Goal: Information Seeking & Learning: Understand process/instructions

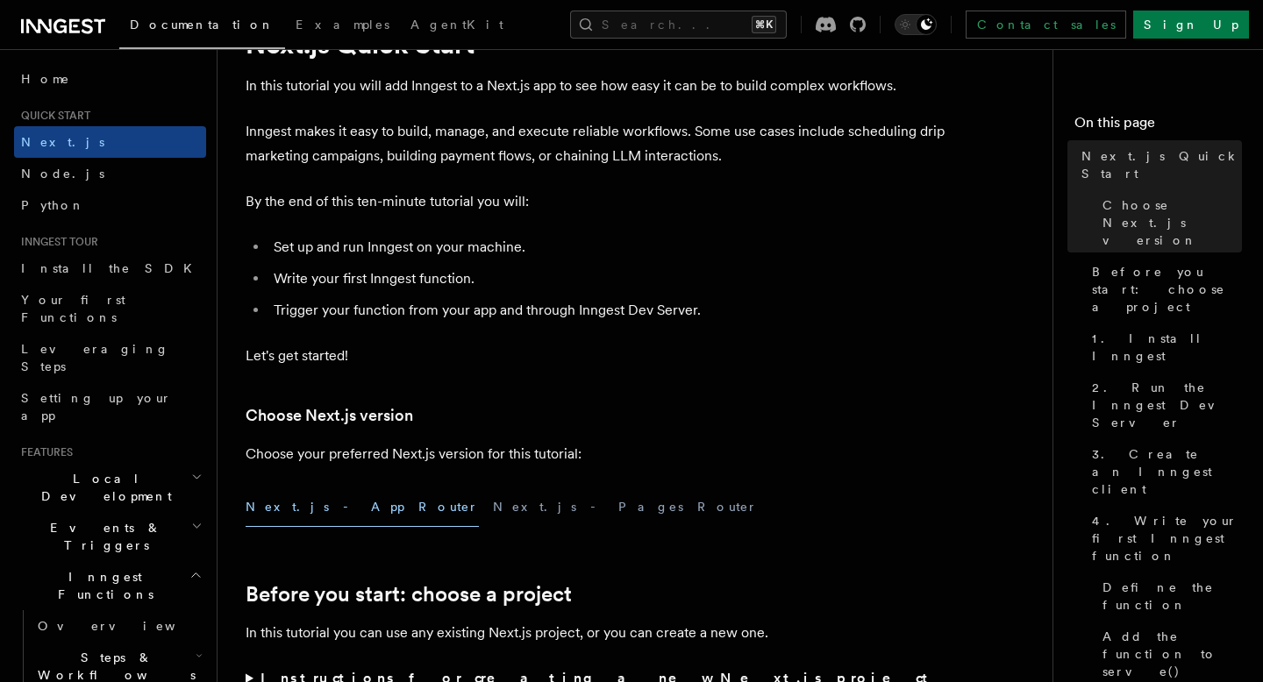
scroll to position [96, 0]
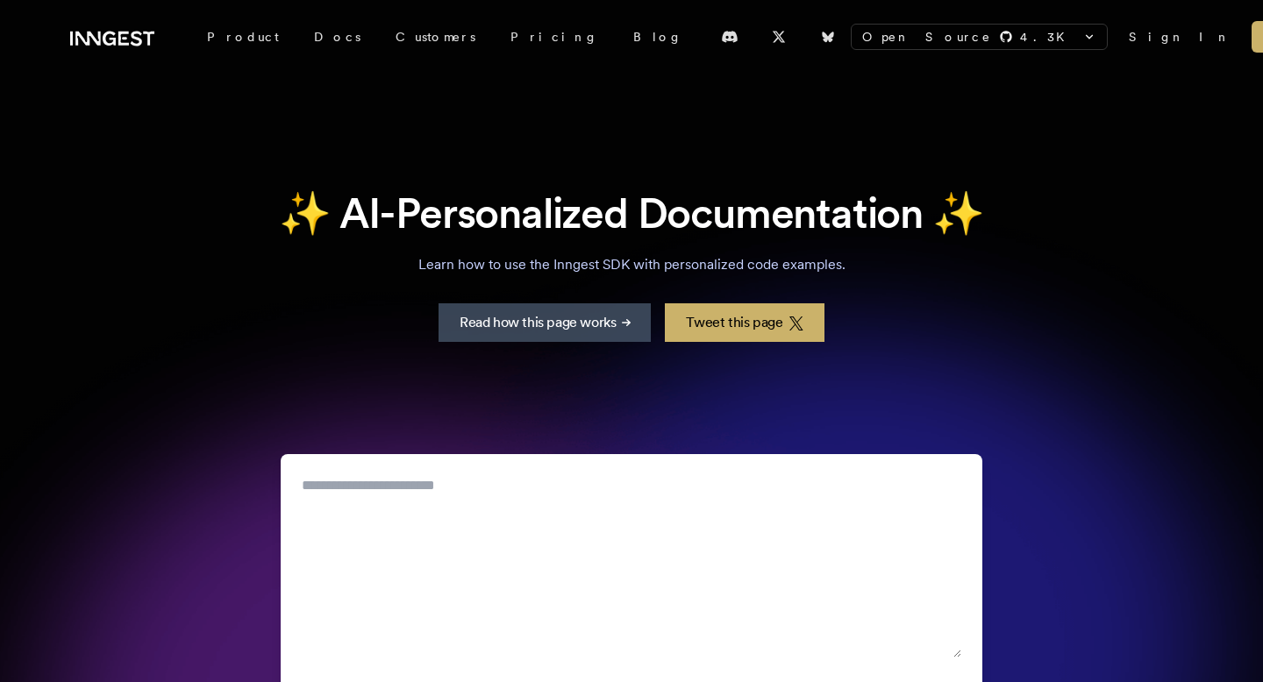
click at [1128, 38] on link "Sign In" at bounding box center [1179, 37] width 102 height 18
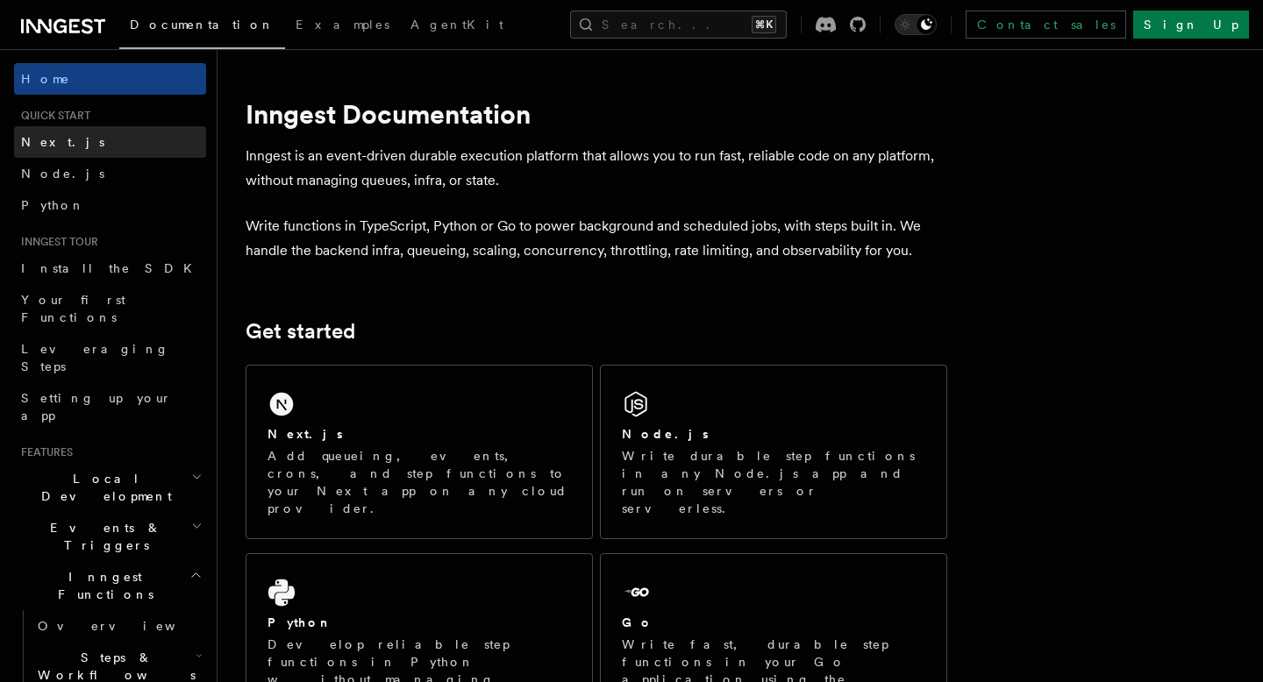
click at [95, 152] on link "Next.js" at bounding box center [110, 142] width 192 height 32
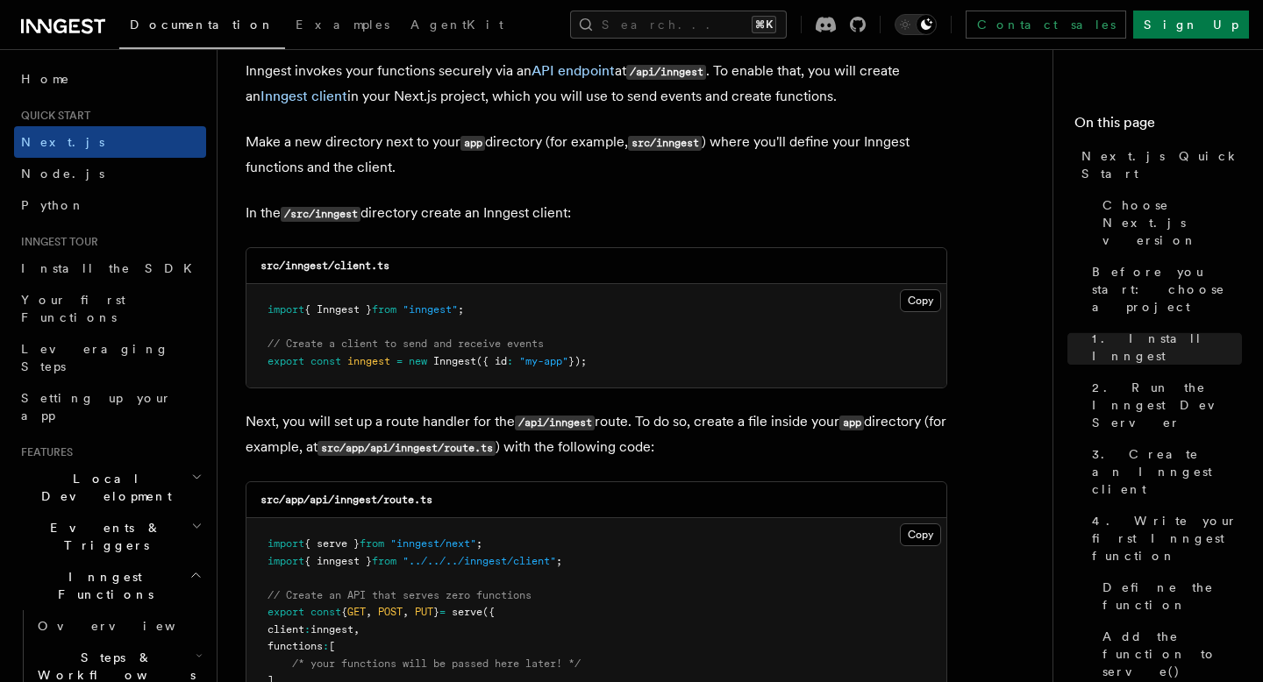
scroll to position [2041, 0]
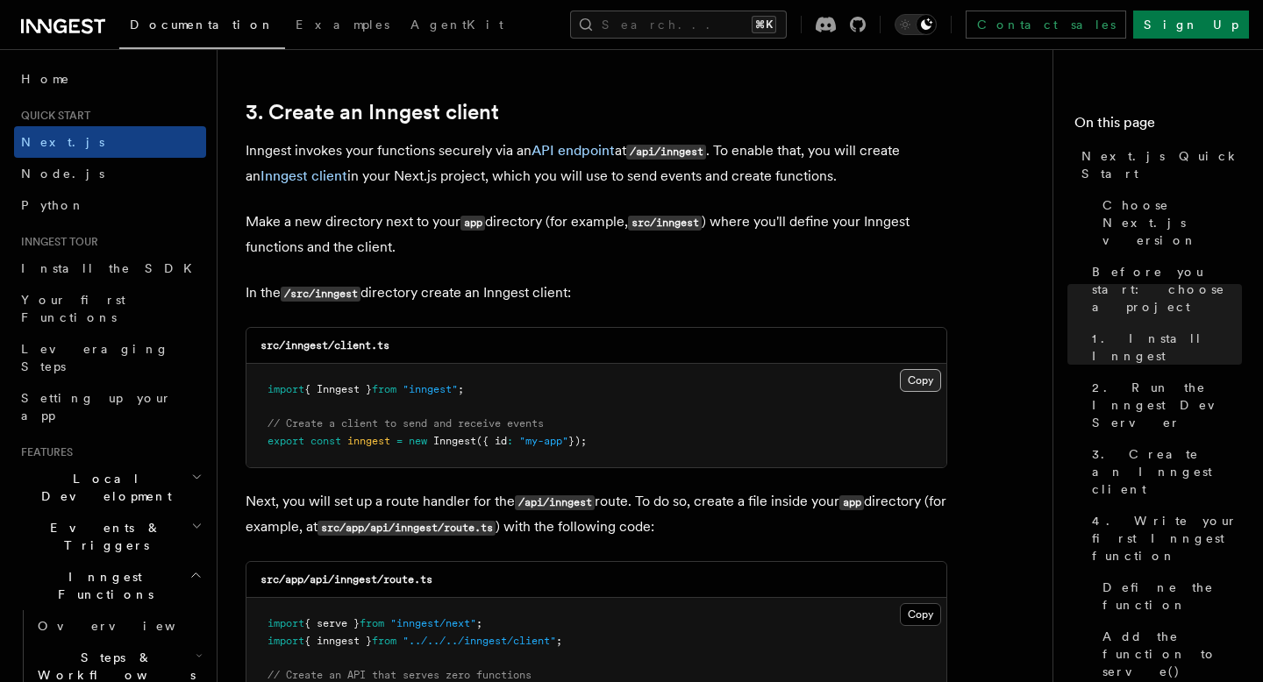
click at [903, 383] on button "Copy Copied" at bounding box center [920, 380] width 41 height 23
click at [912, 385] on button "Copy Copied" at bounding box center [920, 380] width 41 height 23
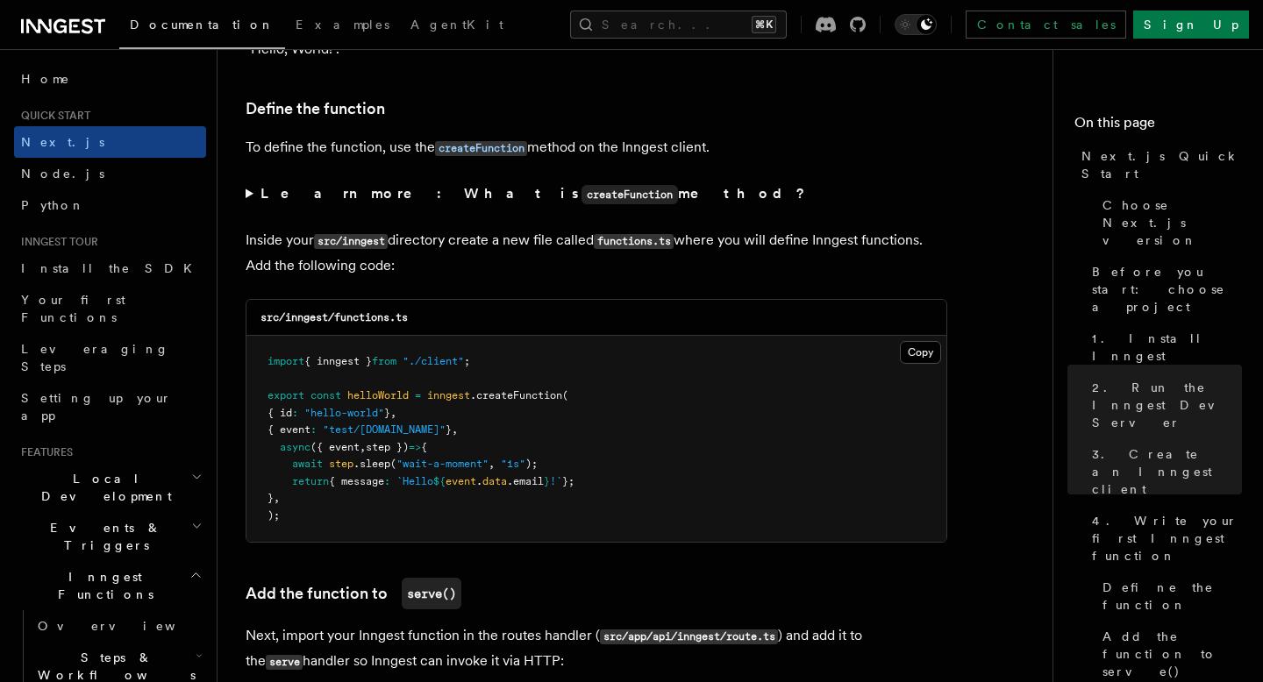
scroll to position [2955, 0]
click at [916, 360] on button "Copy Copied" at bounding box center [920, 351] width 41 height 23
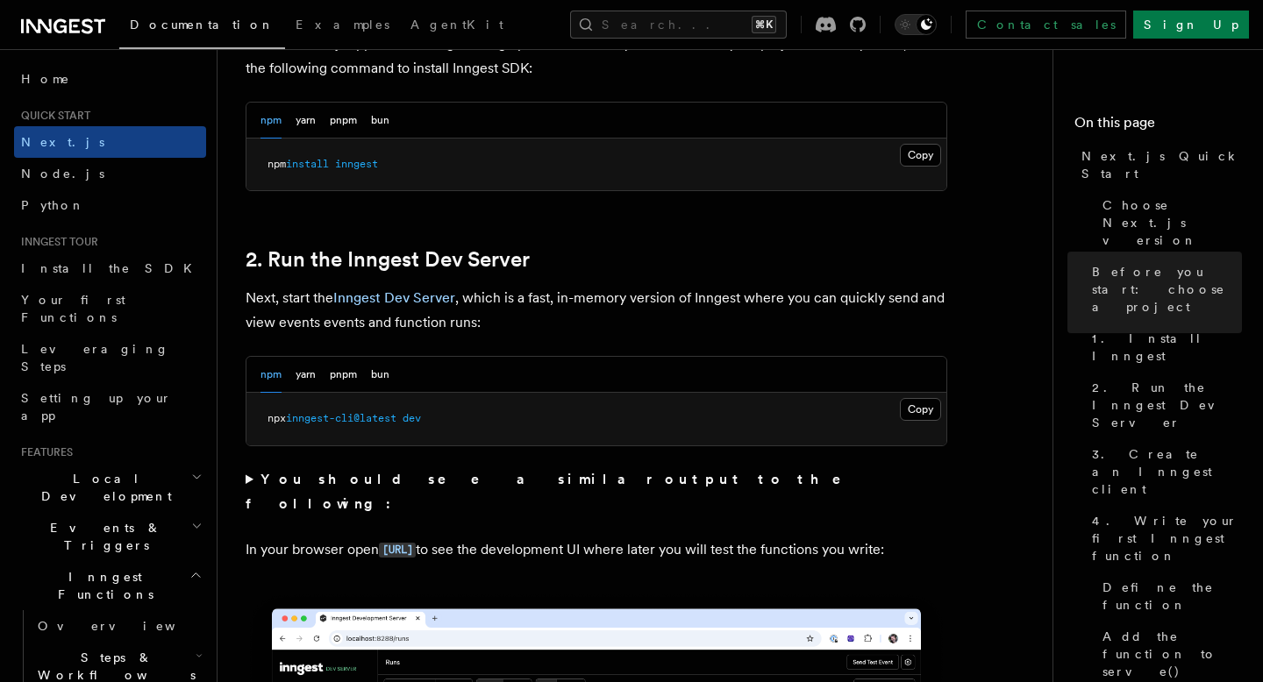
scroll to position [1060, 0]
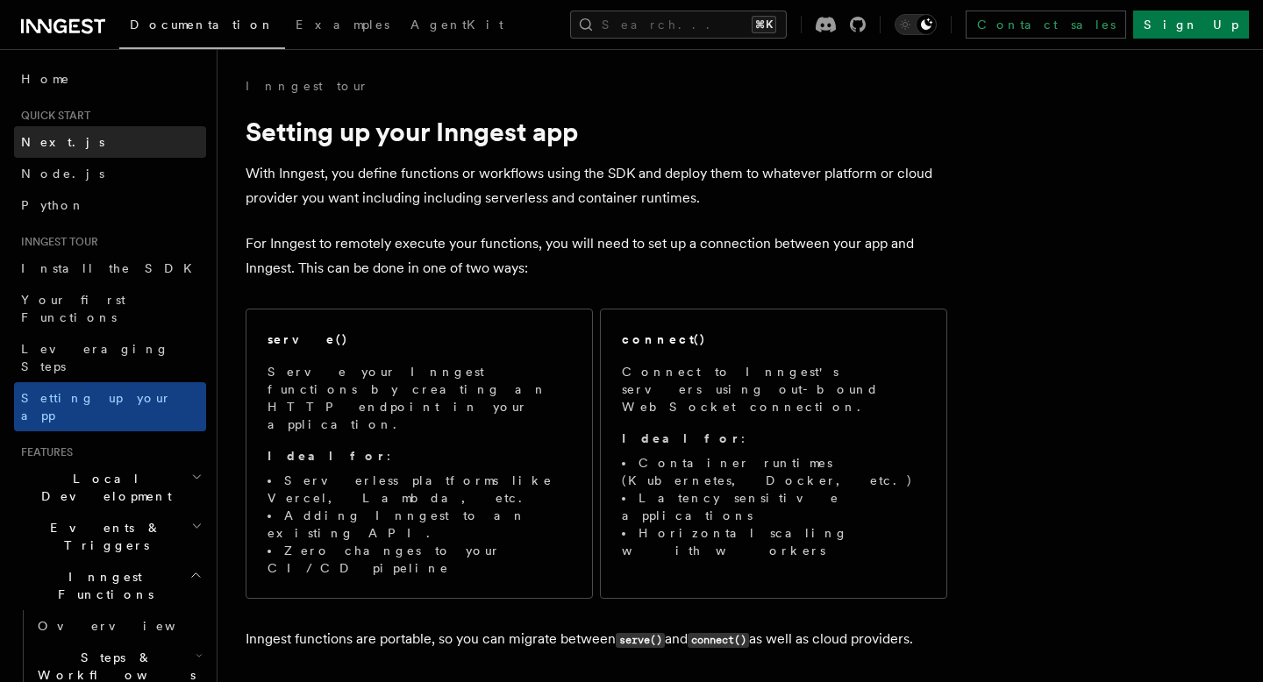
click at [106, 144] on link "Next.js" at bounding box center [110, 142] width 192 height 32
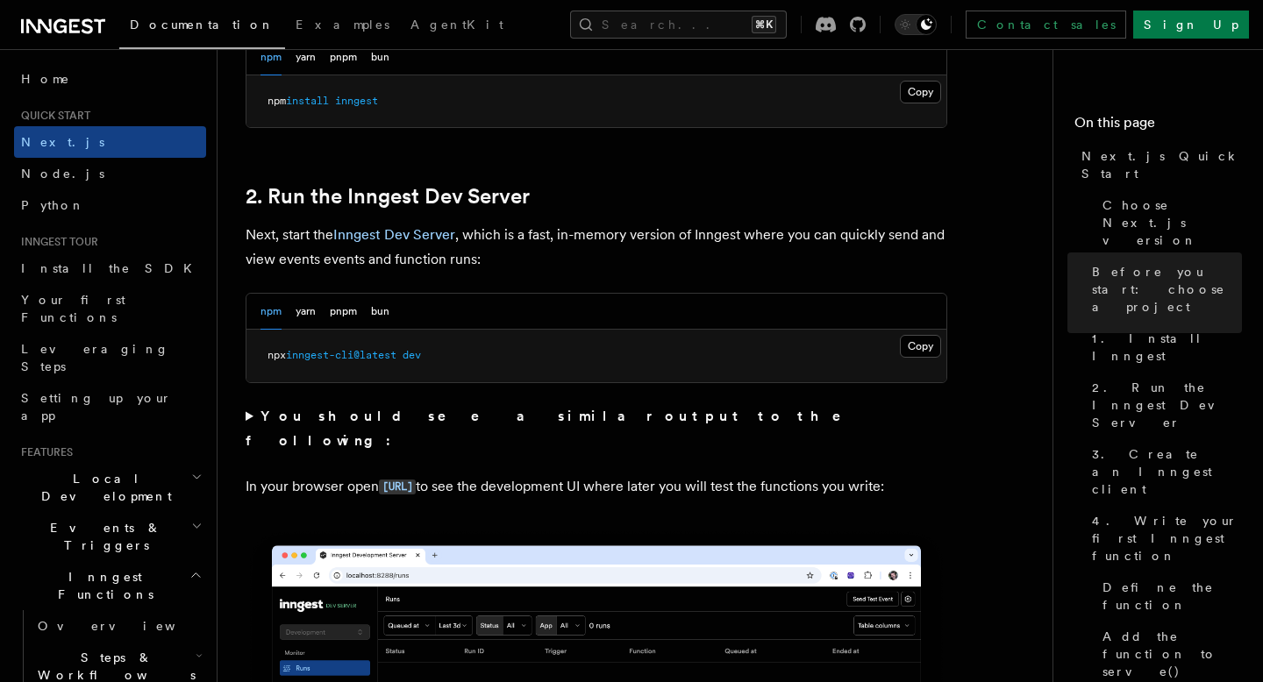
scroll to position [1123, 0]
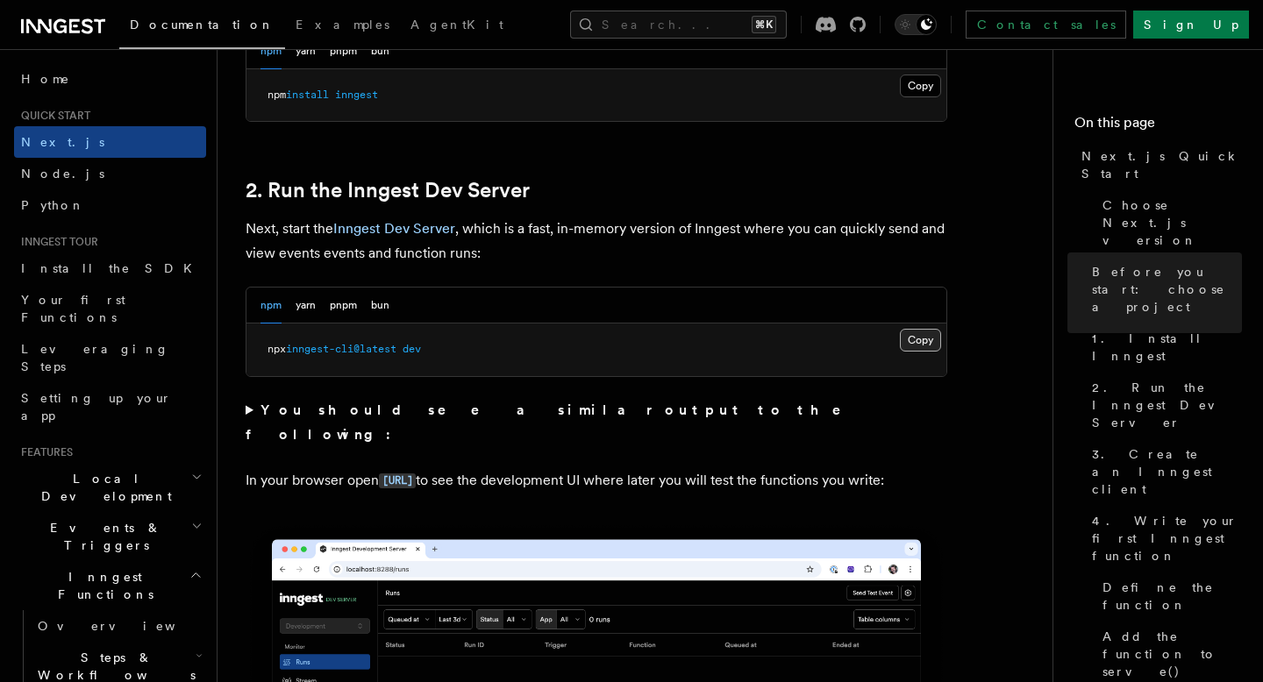
click at [907, 336] on button "Copy Copied" at bounding box center [920, 340] width 41 height 23
